Goal: Contribute content: Contribute content

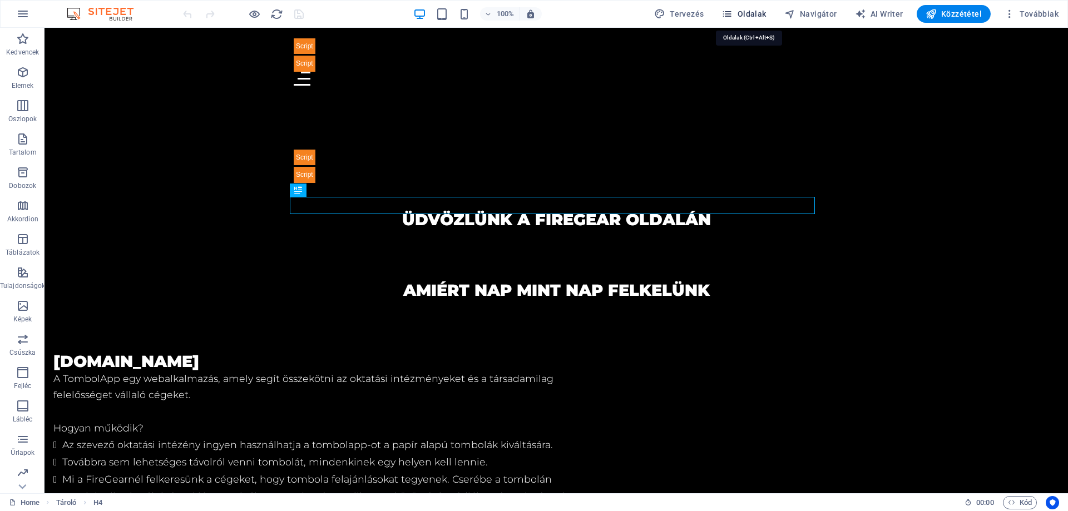
click at [766, 15] on span "Oldalak" at bounding box center [744, 13] width 45 height 11
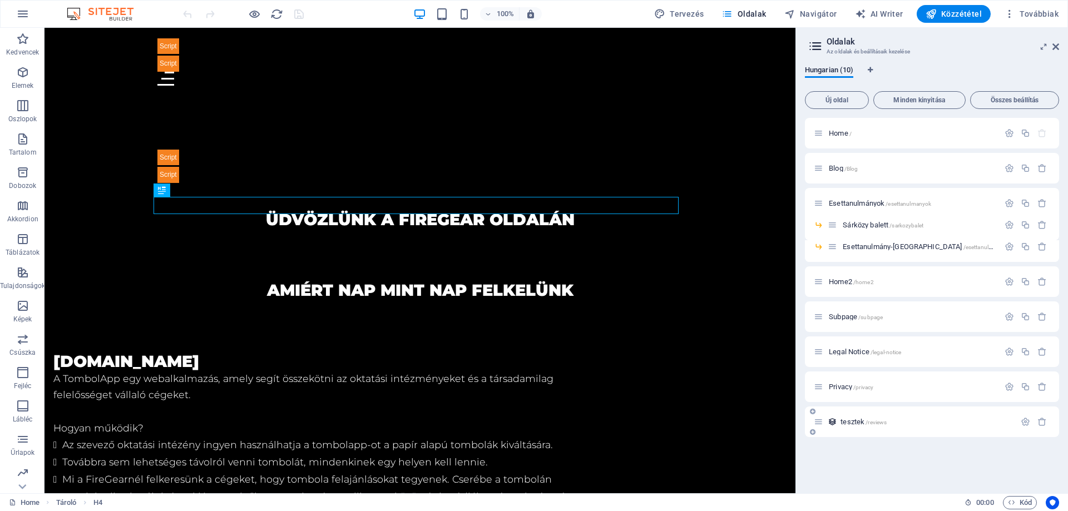
click at [849, 425] on span "tesztek /reviews" at bounding box center [864, 422] width 46 height 8
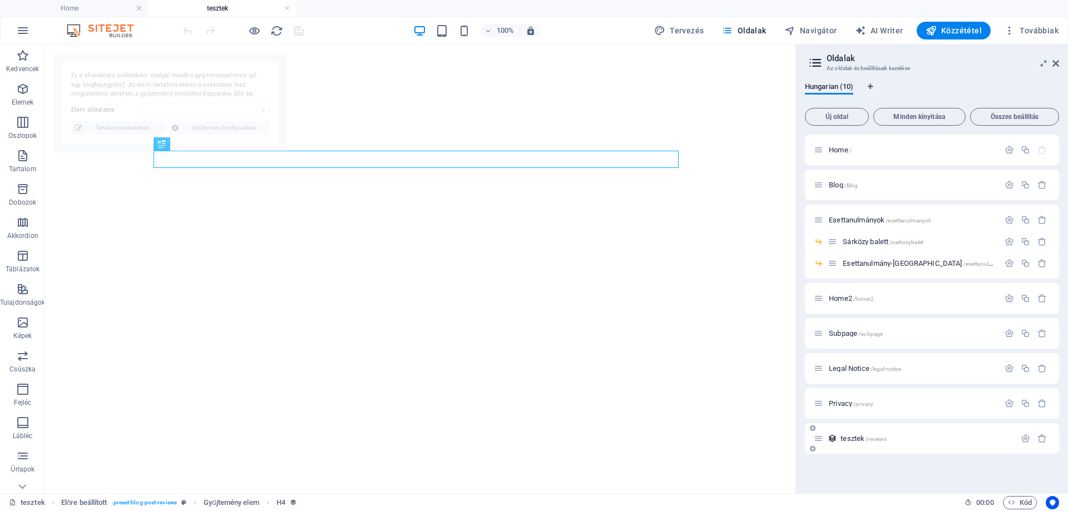
select select "68a9d78f8b671758910d500c"
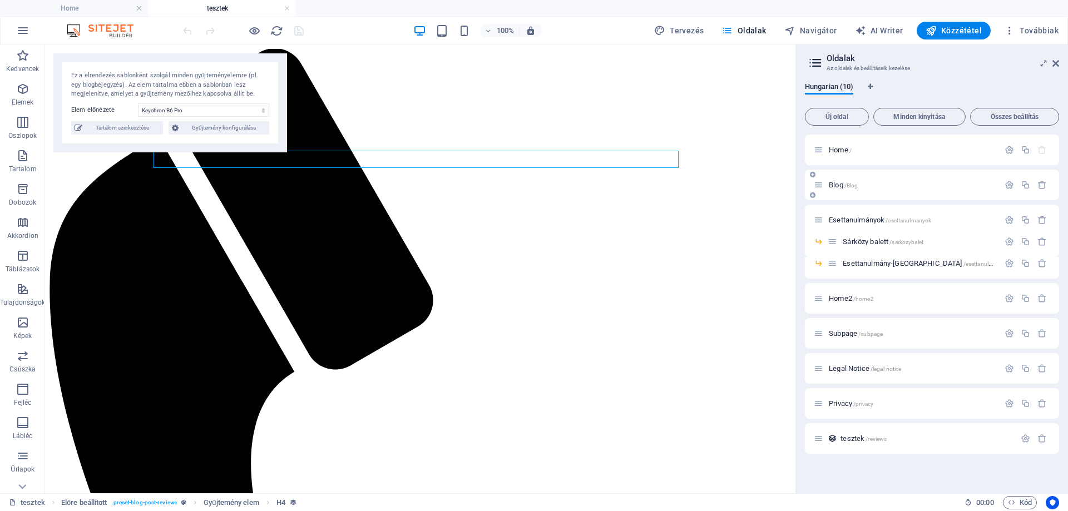
click at [834, 186] on span "Blog /Blog" at bounding box center [843, 185] width 29 height 8
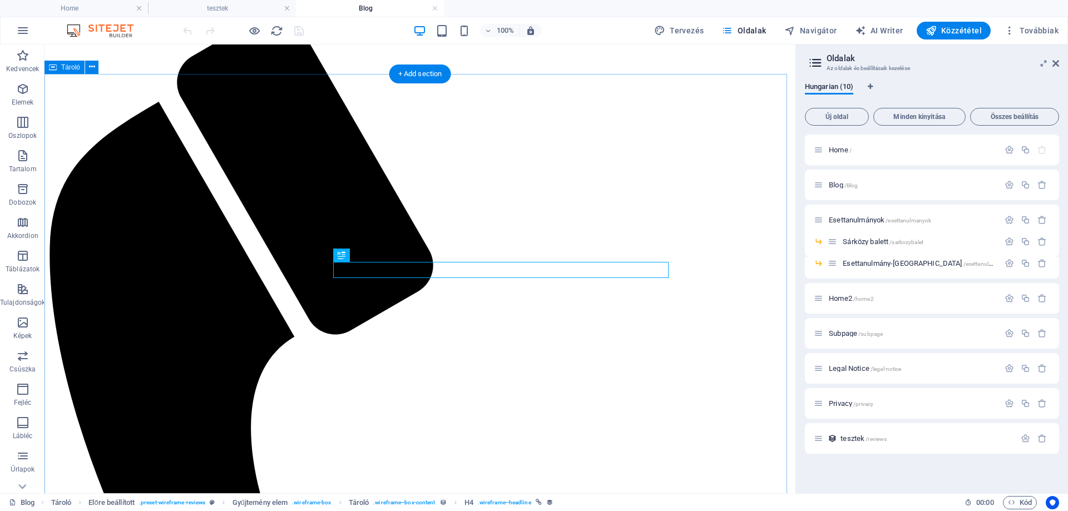
scroll to position [39, 0]
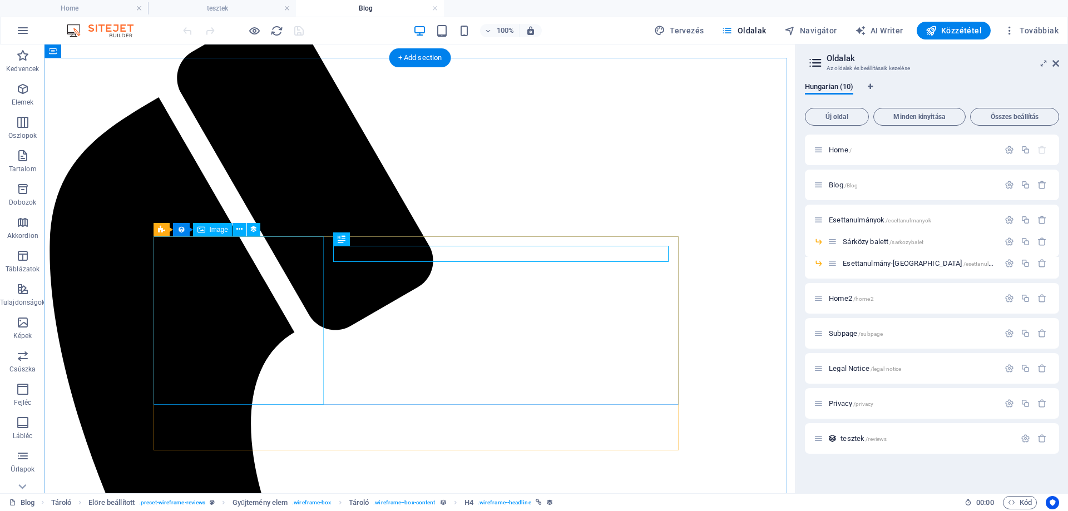
select select "px"
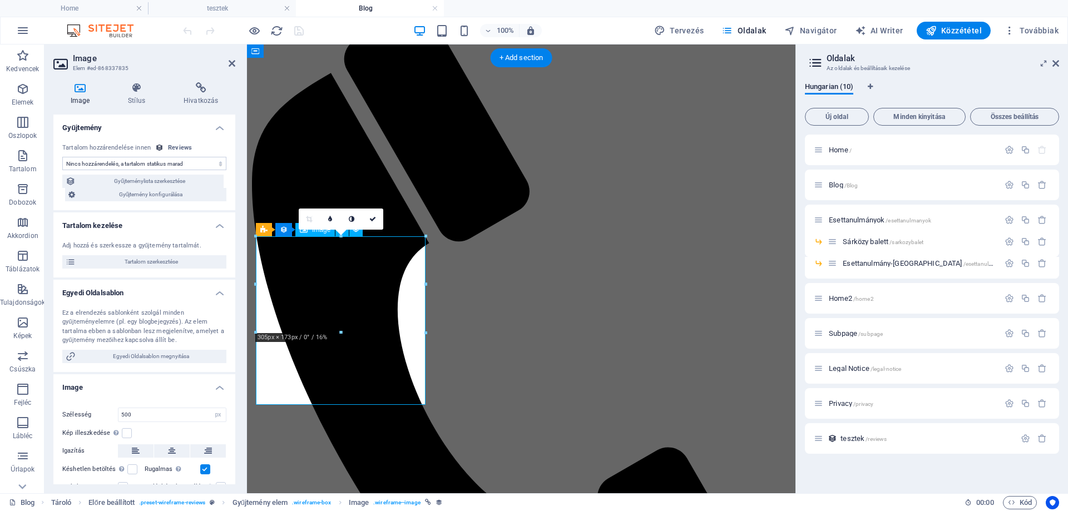
select select "image"
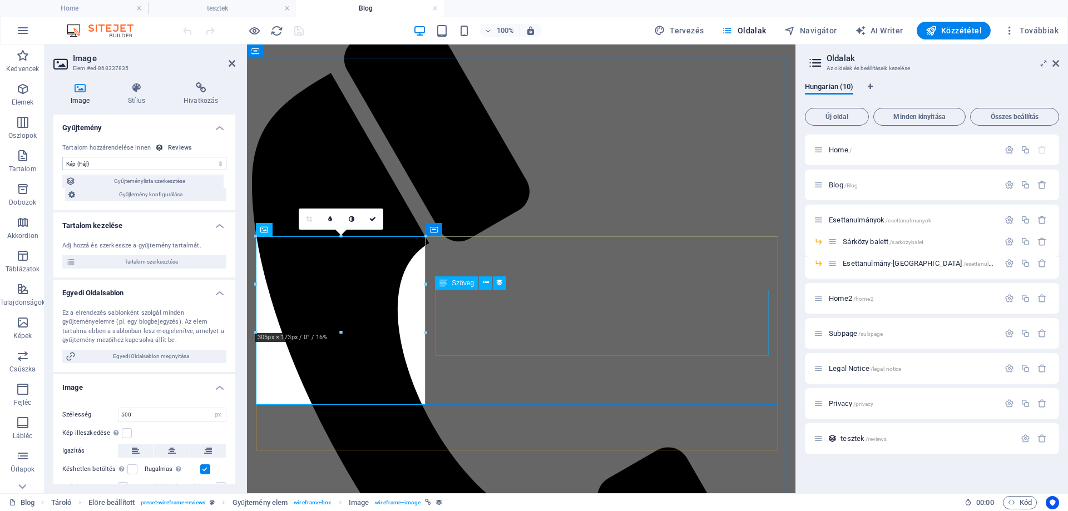
select select "description"
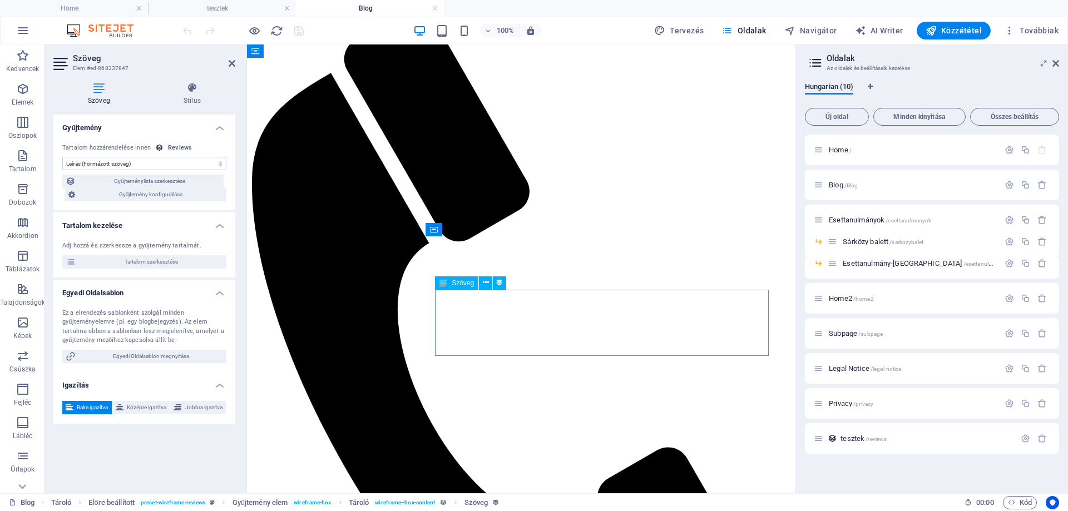
click at [451, 285] on div "Szöveg" at bounding box center [456, 282] width 43 height 13
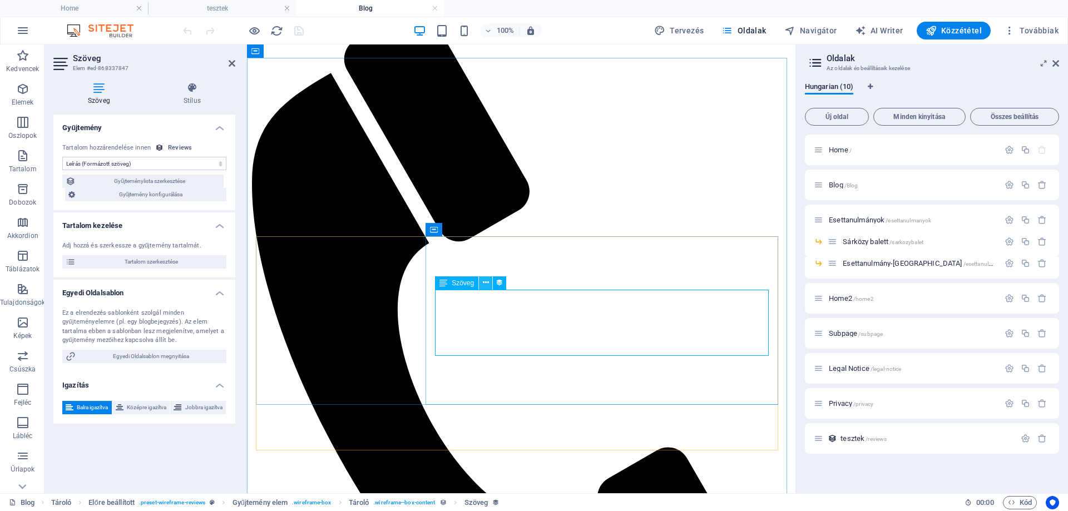
click at [485, 286] on icon at bounding box center [486, 283] width 6 height 12
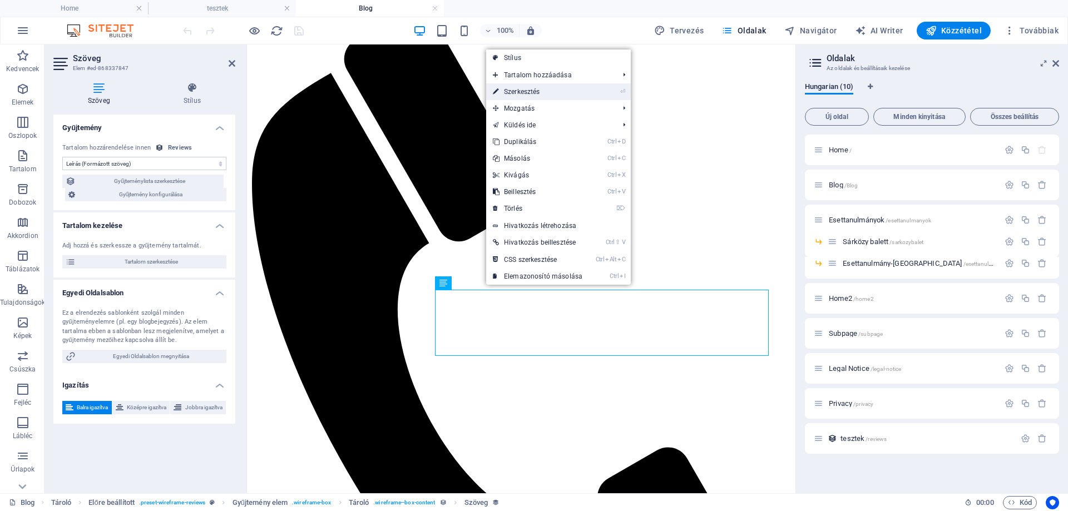
click at [553, 92] on link "⏎ Szerkesztés" at bounding box center [537, 91] width 103 height 17
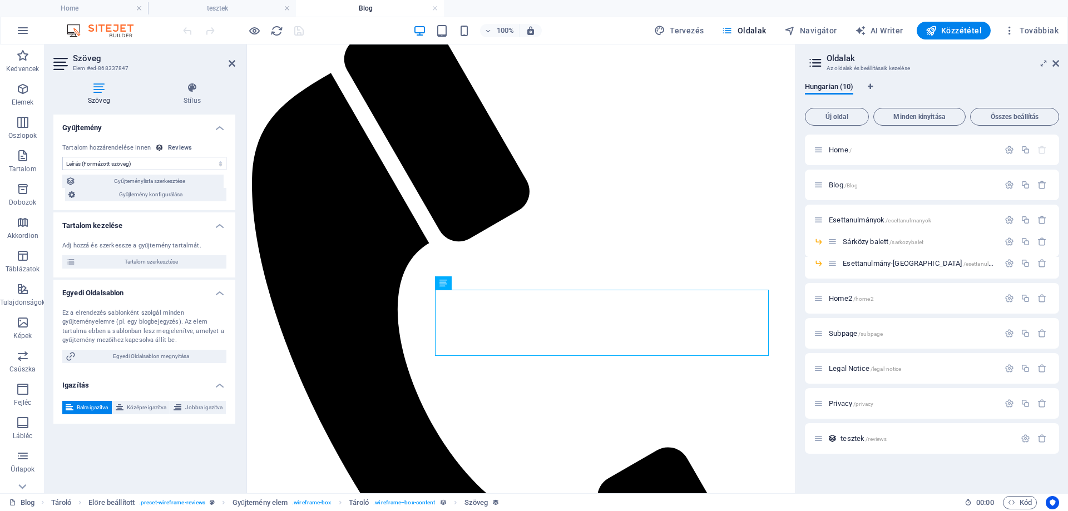
click at [182, 164] on select "Nincs hozzárendelés, a tartalom statikus marad Létrehozva (Dátum) Frissítve (Dá…" at bounding box center [144, 163] width 164 height 13
click at [219, 158] on select "Nincs hozzárendelés, a tartalom statikus marad Létrehozva (Dátum) Frissítve (Dá…" at bounding box center [144, 163] width 164 height 13
click at [220, 158] on select "Nincs hozzárendelés, a tartalom statikus marad Létrehozva (Dátum) Frissítve (Dá…" at bounding box center [144, 163] width 164 height 13
click at [172, 256] on span "Tartalom szerkesztése" at bounding box center [151, 261] width 144 height 13
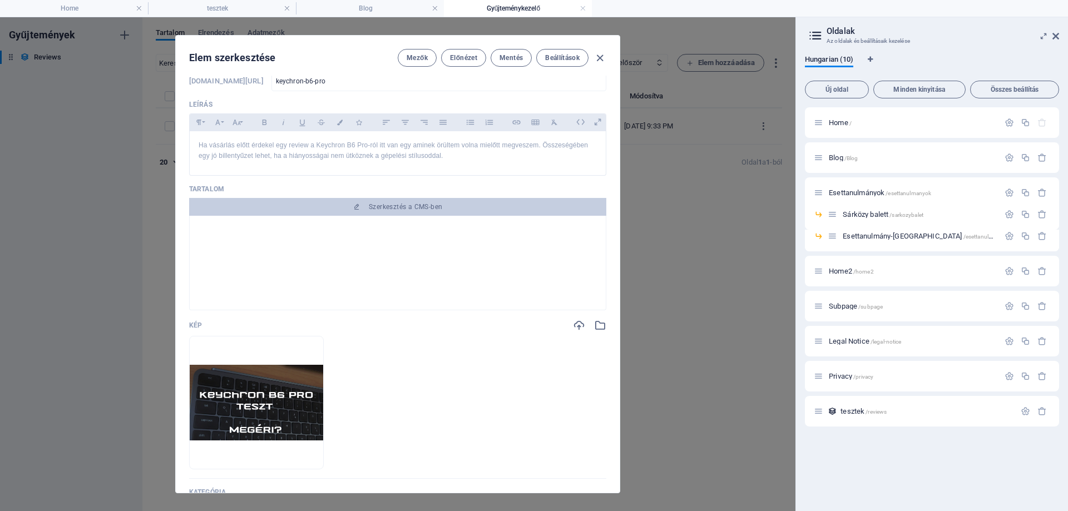
scroll to position [0, 0]
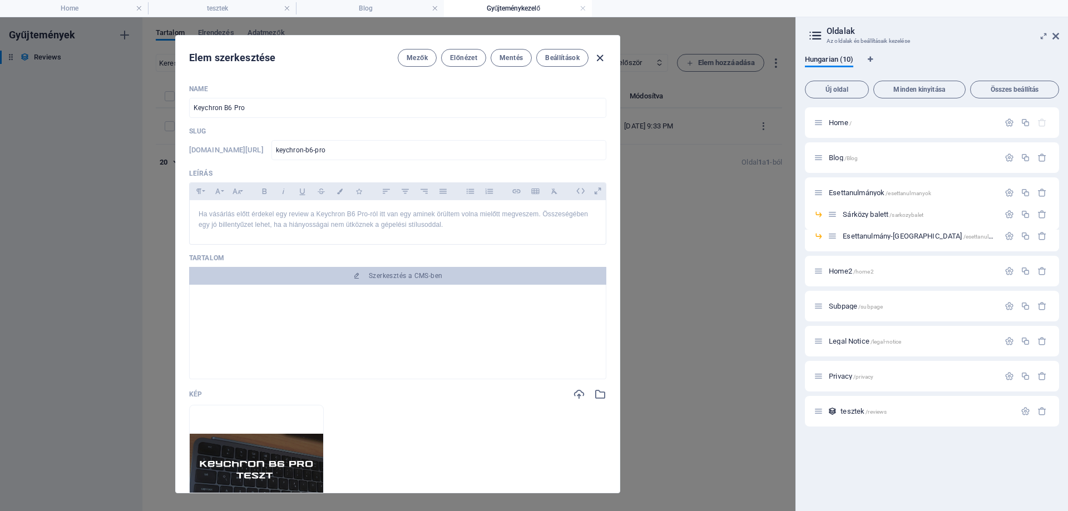
click at [599, 60] on icon "button" at bounding box center [600, 58] width 13 height 13
type input "keychron-b6-pro"
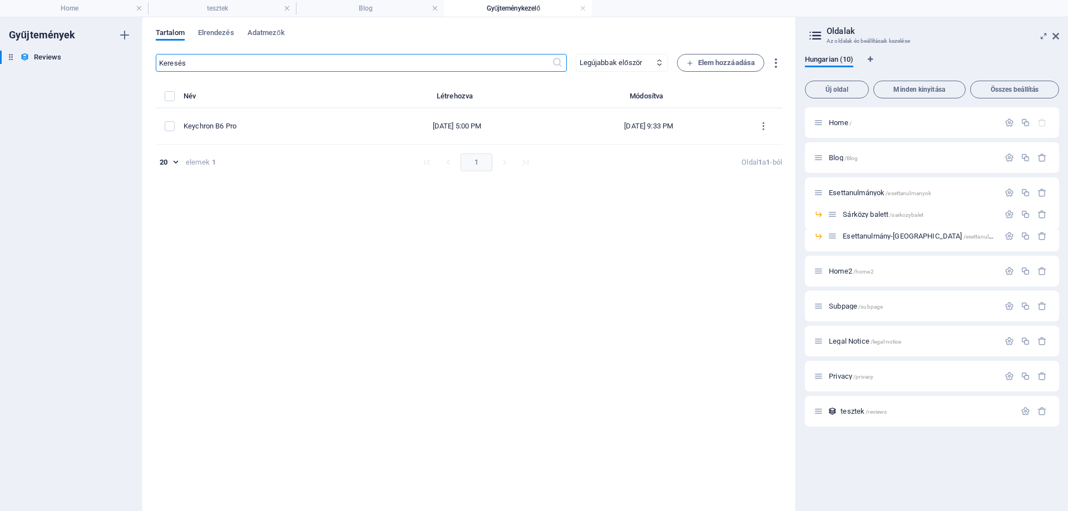
click at [462, 324] on div "​ Legújabbak először Régebbiek először Legutóbb módosított Name (növekvő) Name …" at bounding box center [469, 277] width 626 height 446
